Goal: Transaction & Acquisition: Purchase product/service

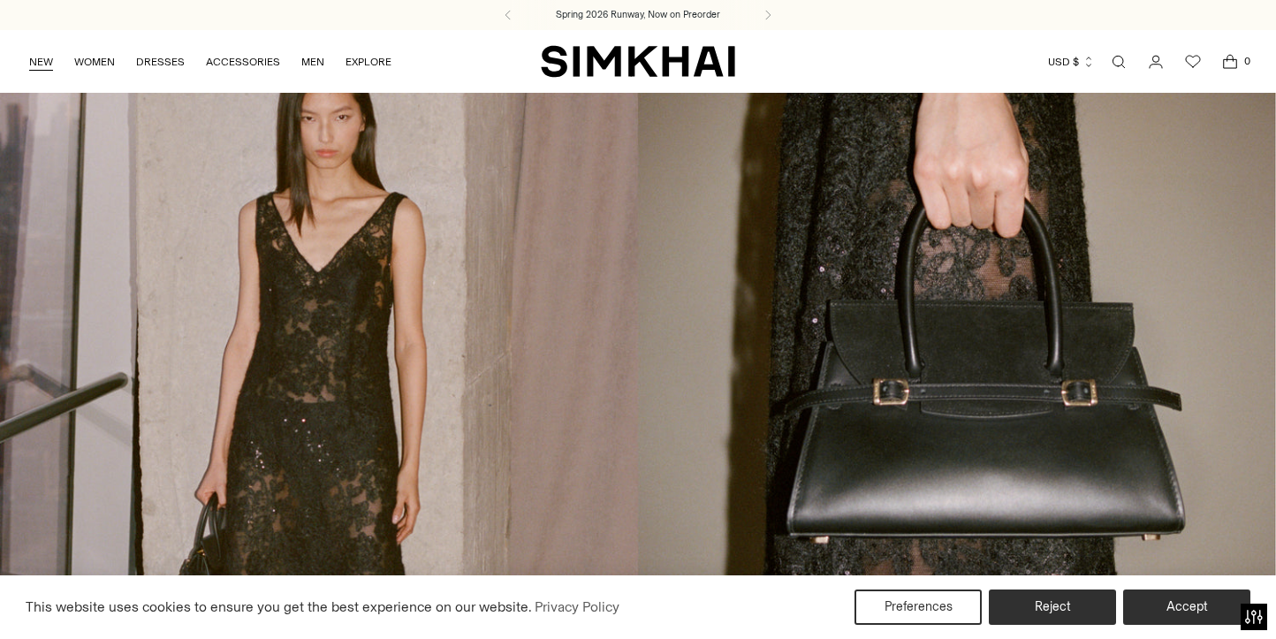
click at [39, 57] on link "NEW" at bounding box center [41, 61] width 24 height 39
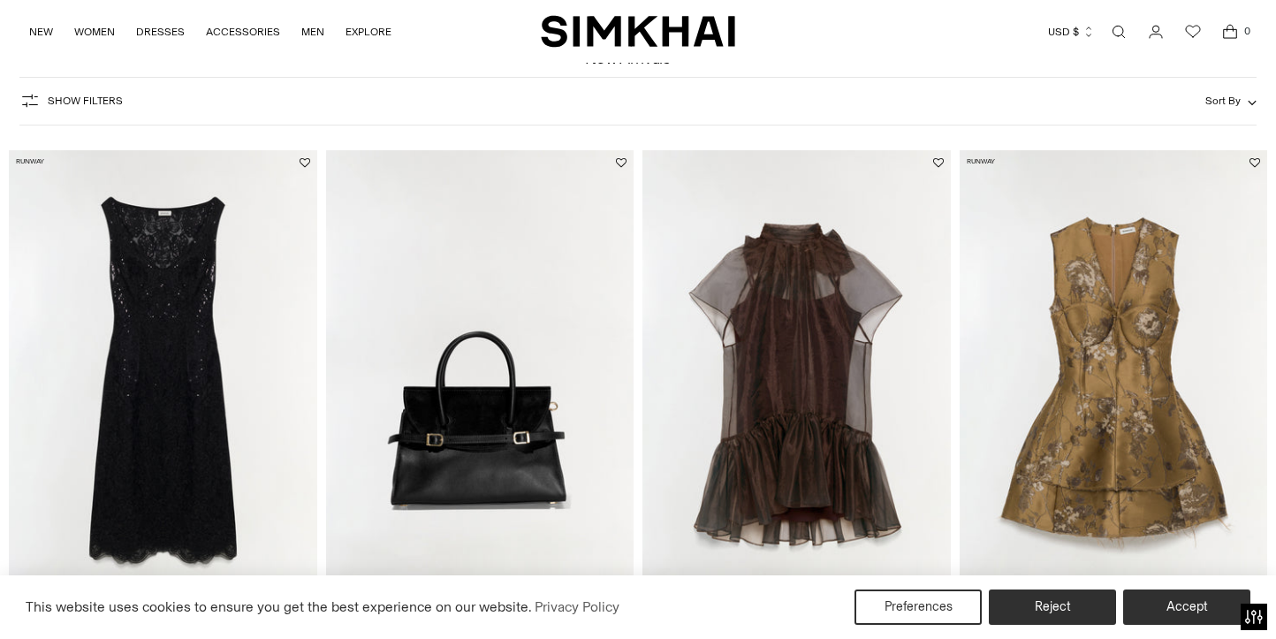
scroll to position [117, 0]
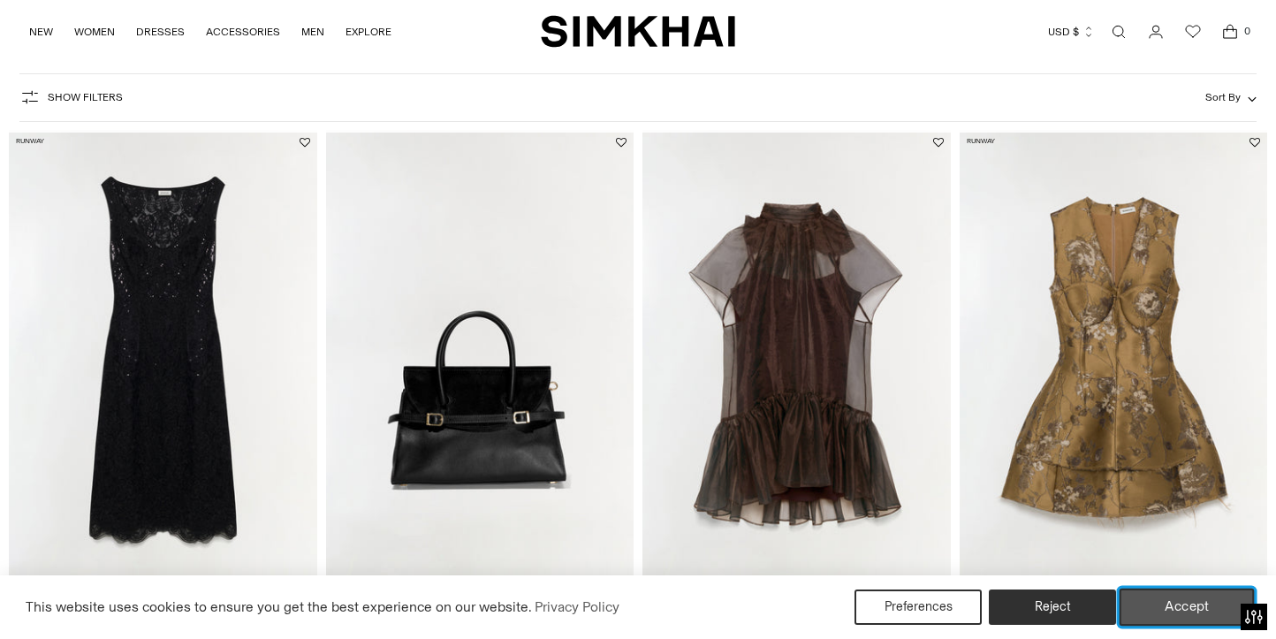
click at [1203, 617] on button "Accept" at bounding box center [1187, 607] width 135 height 37
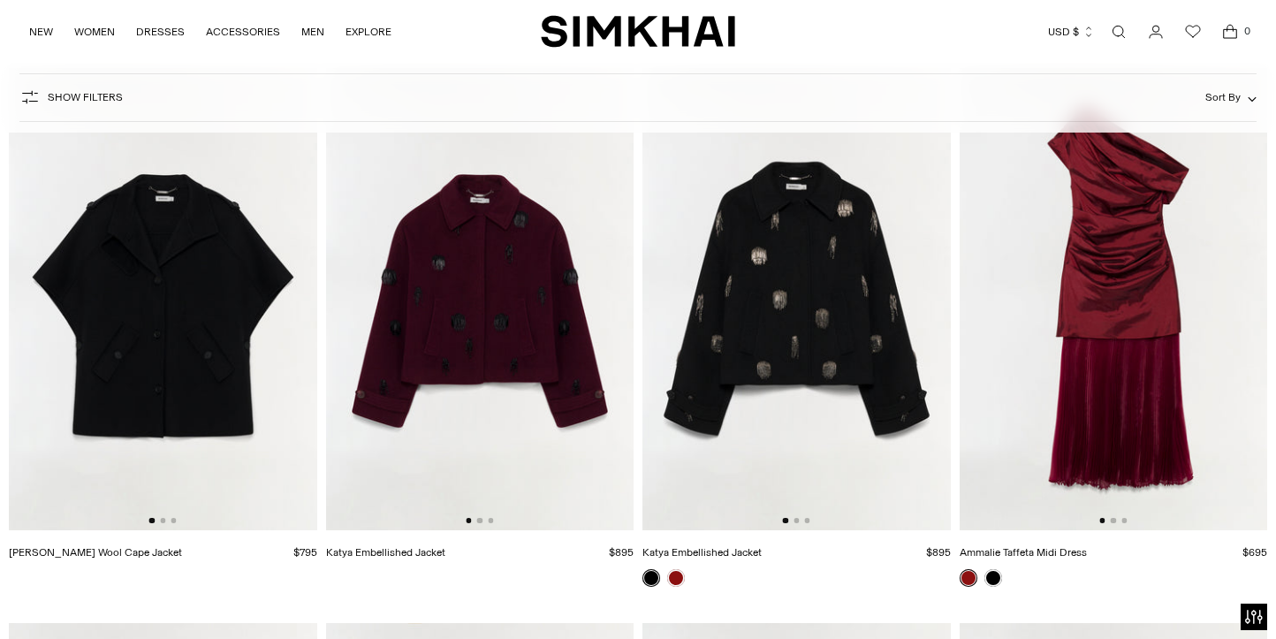
scroll to position [45684, 0]
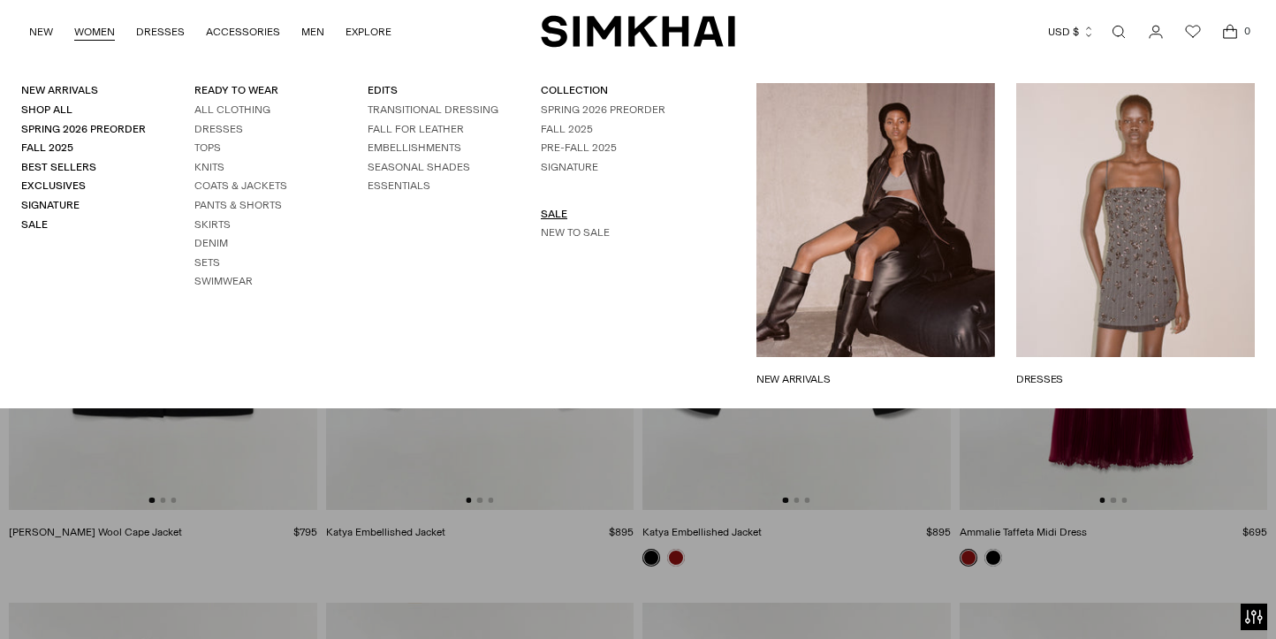
click at [551, 213] on link "SALE" at bounding box center [554, 214] width 27 height 12
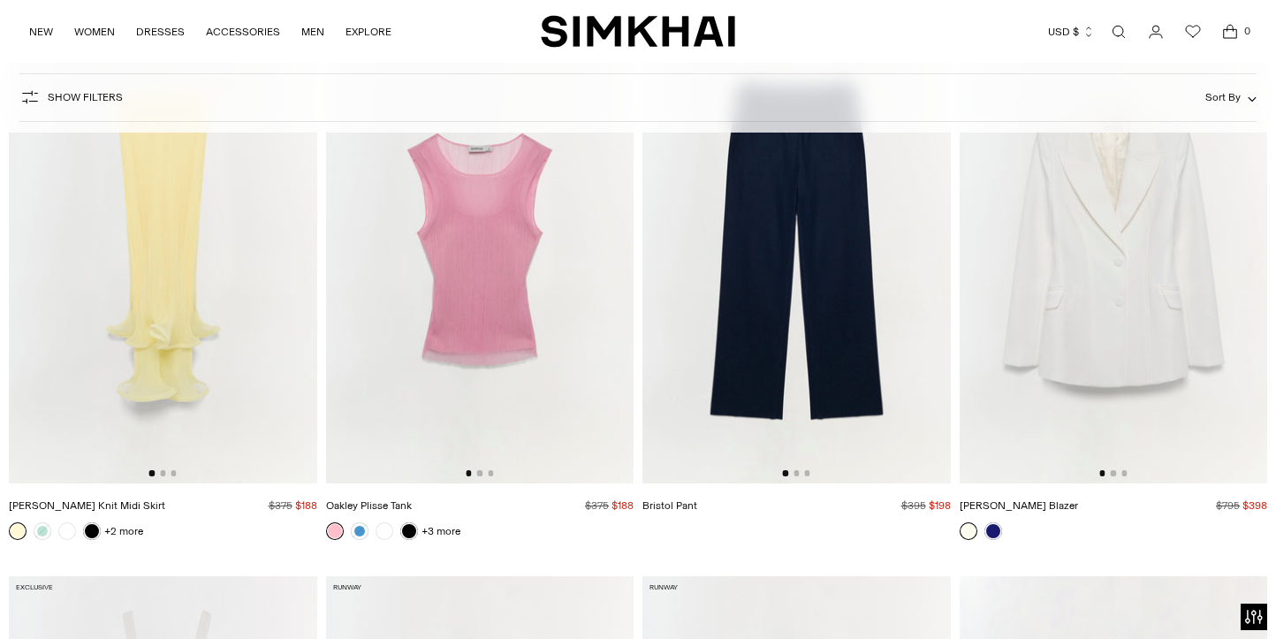
scroll to position [15067, 0]
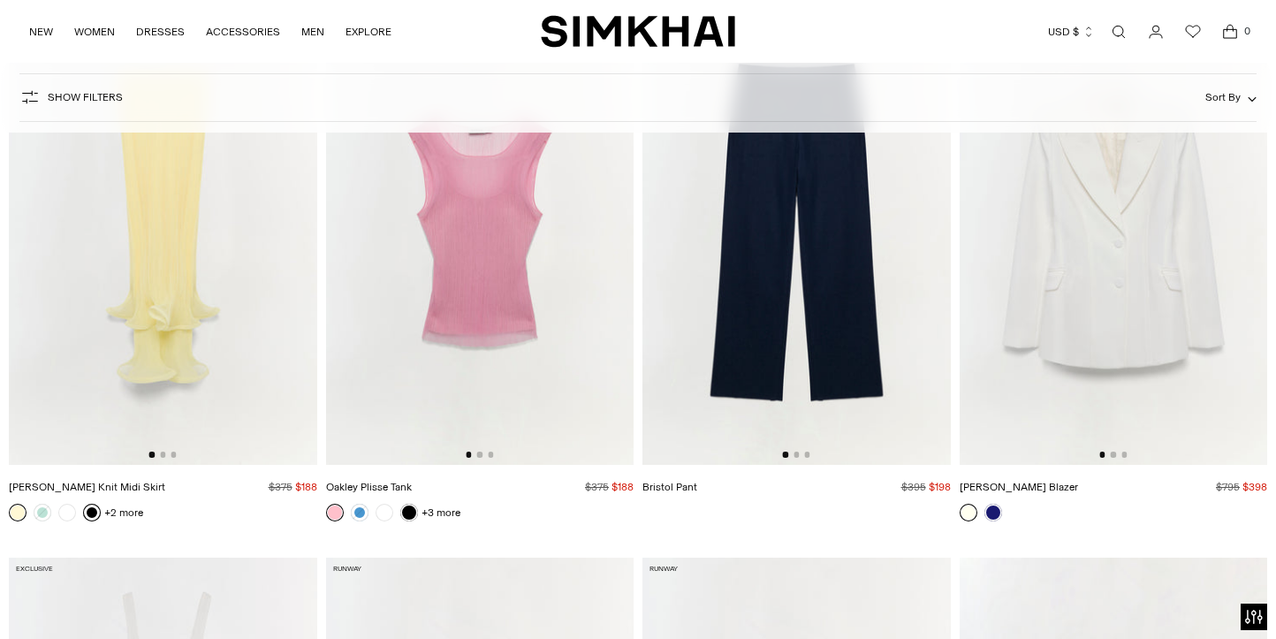
click at [93, 514] on link at bounding box center [92, 513] width 18 height 18
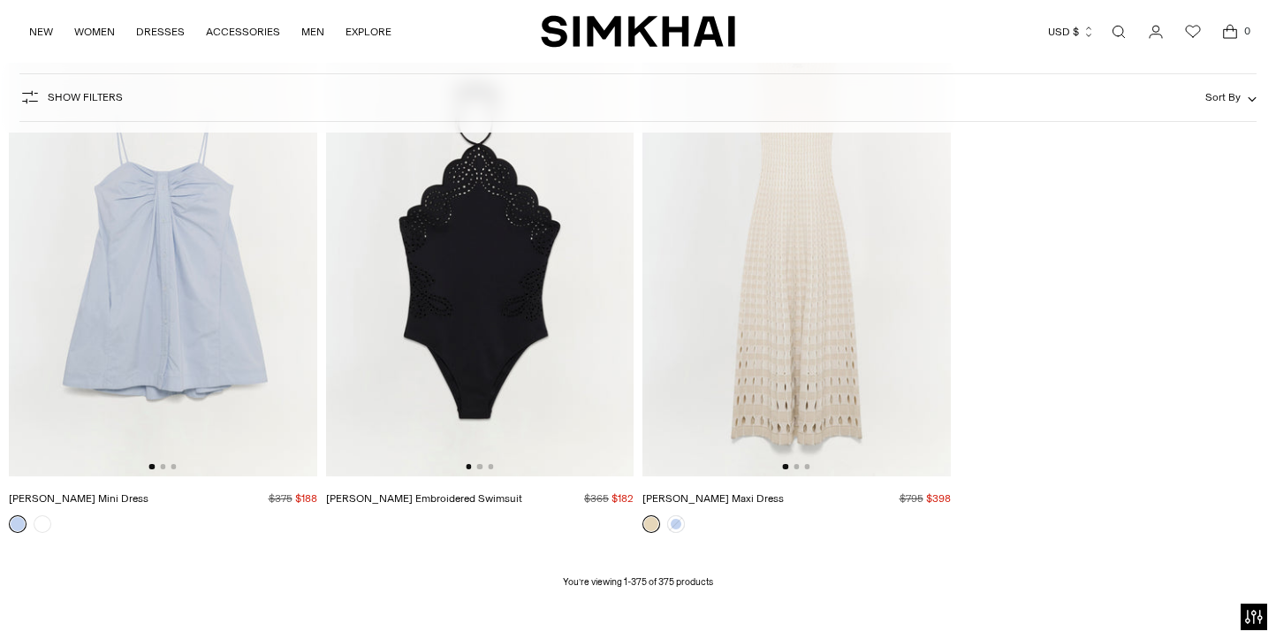
scroll to position [51614, 0]
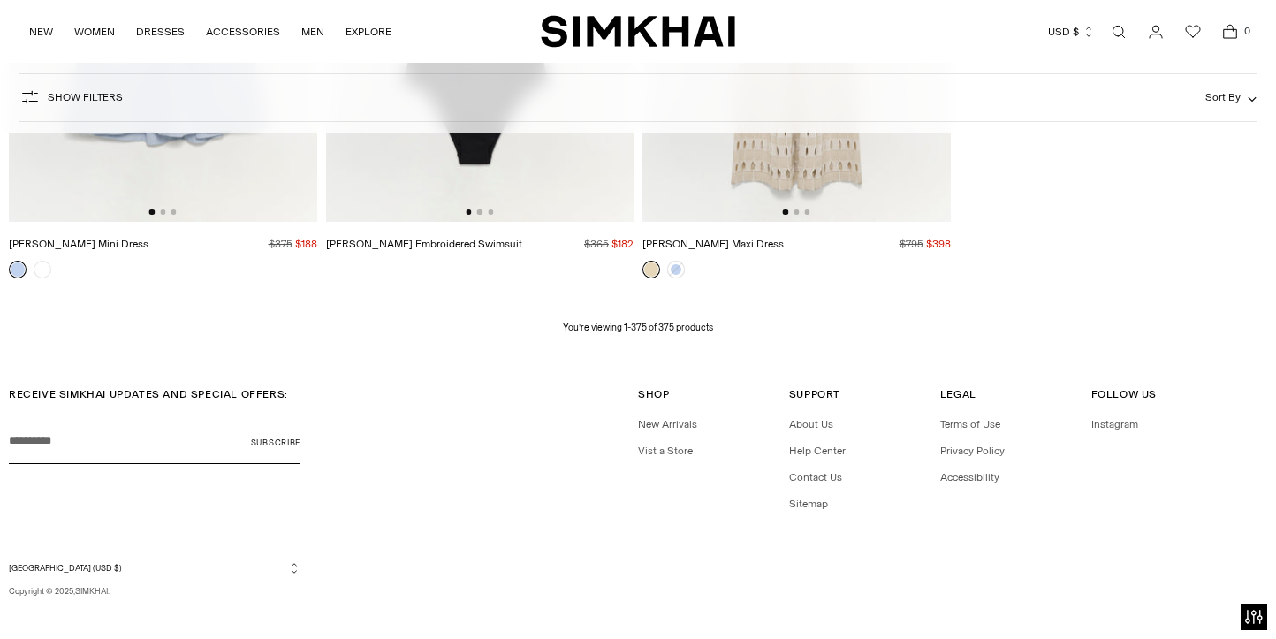
drag, startPoint x: 222, startPoint y: 383, endPoint x: 951, endPoint y: 5, distance: 821.2
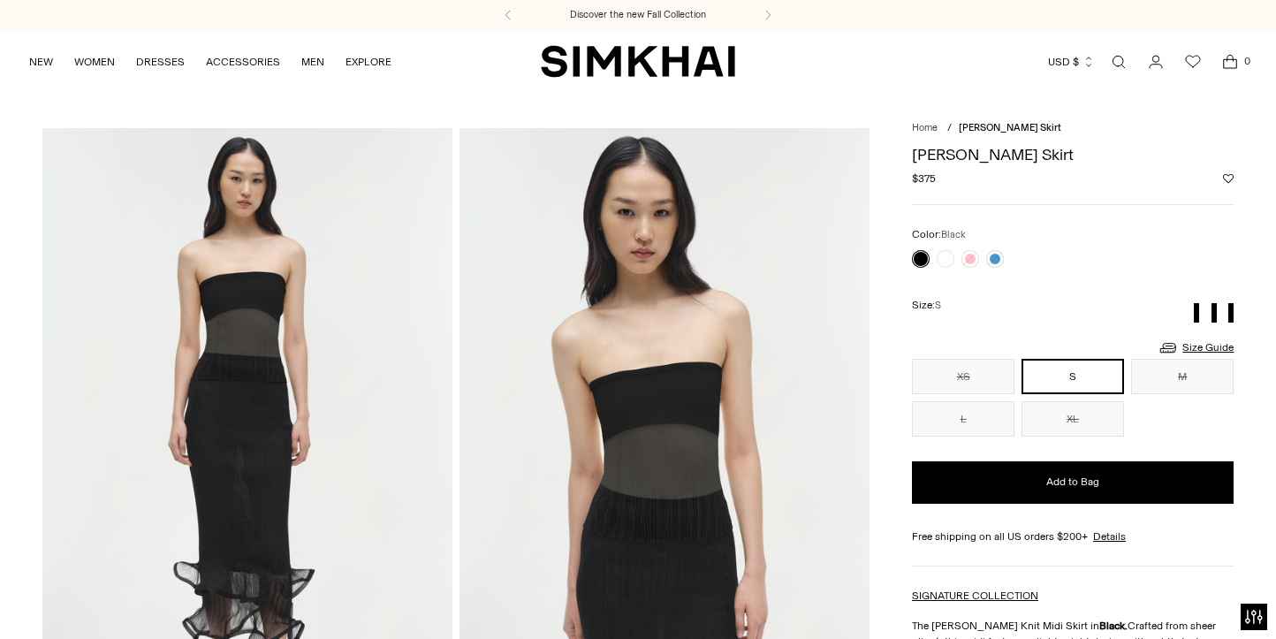
click at [919, 258] on link at bounding box center [921, 259] width 18 height 18
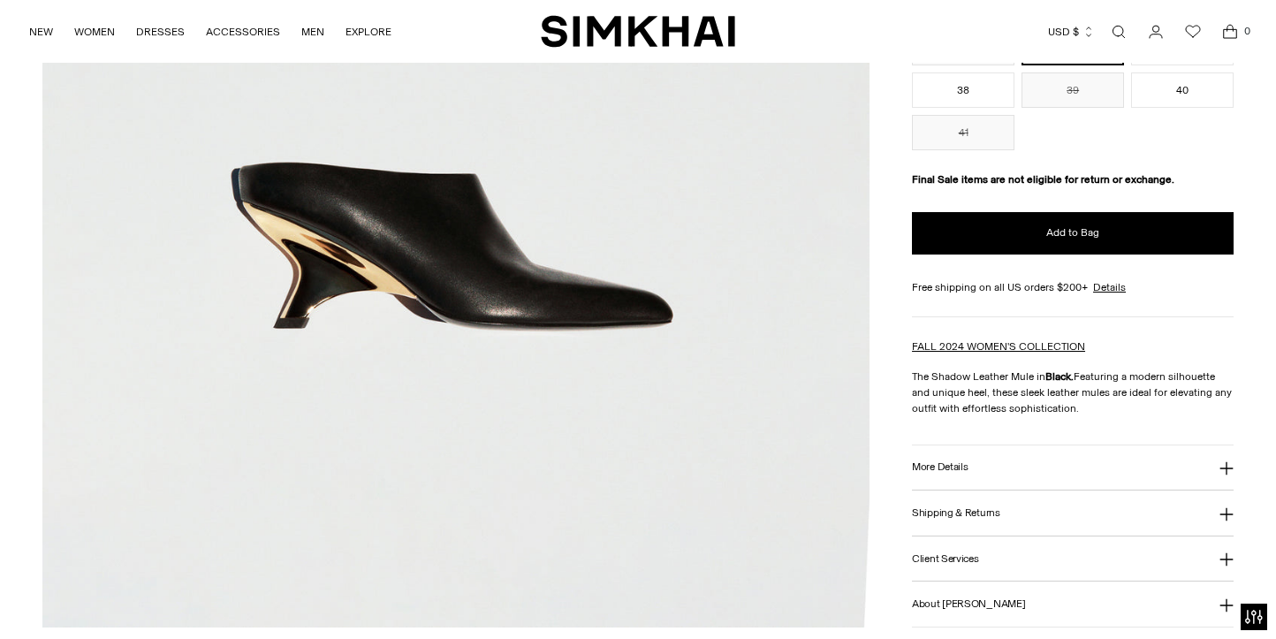
scroll to position [760, 0]
